Goal: Find specific page/section

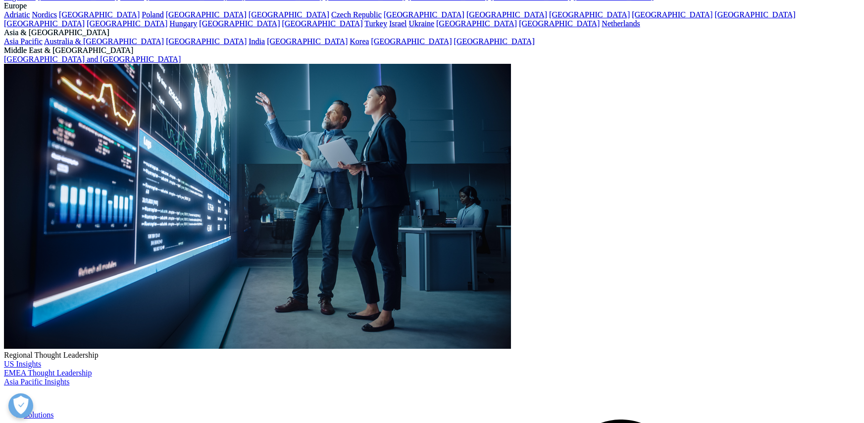
scroll to position [248, 0]
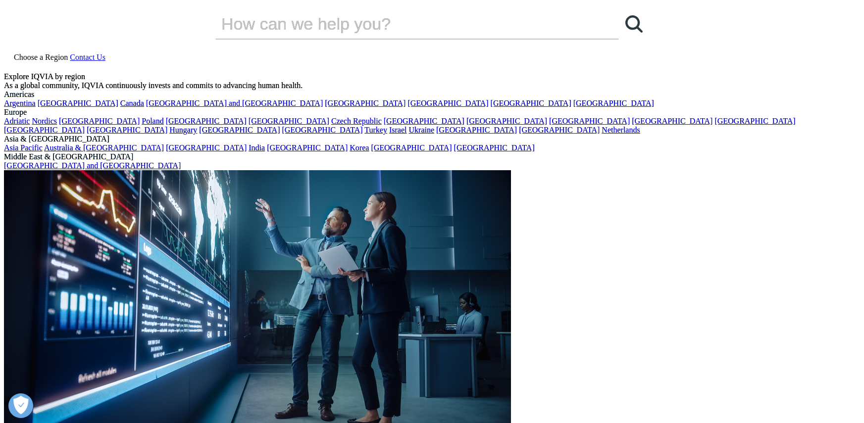
scroll to position [248, 0]
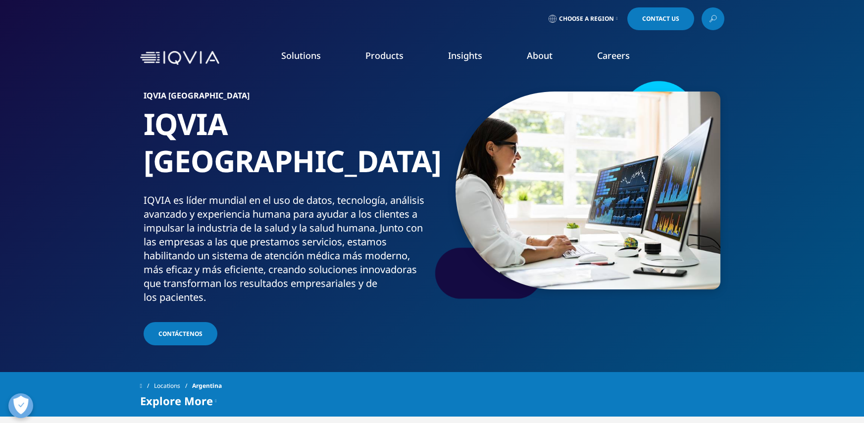
click at [262, 244] on link "Executive Team" at bounding box center [350, 246] width 205 height 11
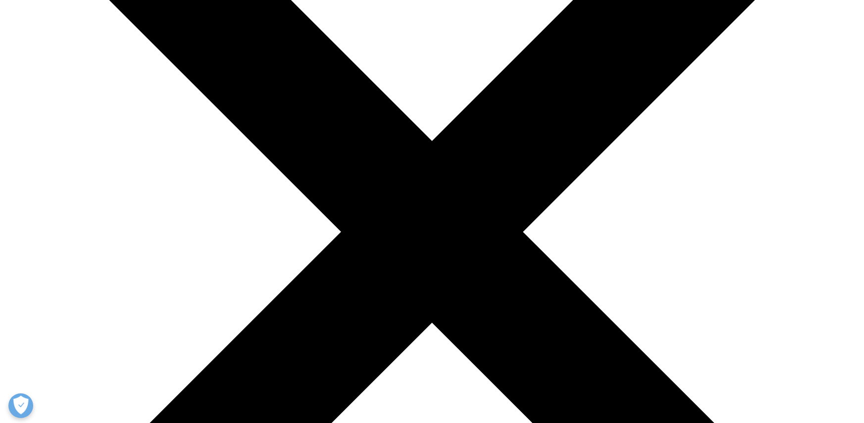
scroll to position [149, 0]
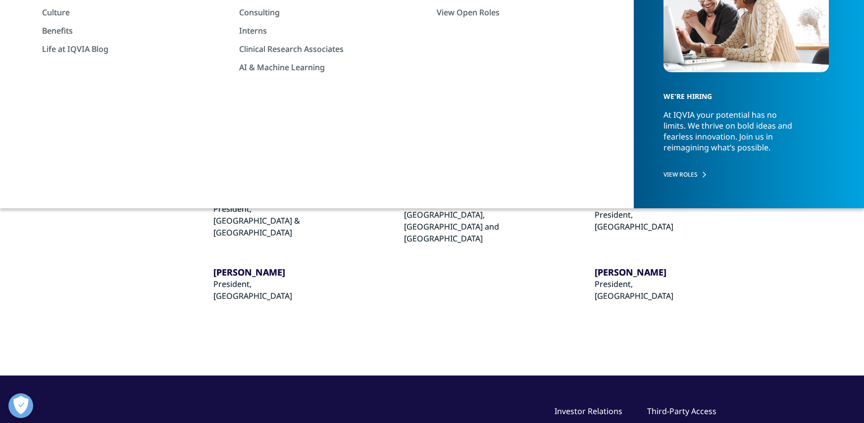
click at [142, 68] on span at bounding box center [141, 66] width 2 height 7
